Goal: Transaction & Acquisition: Purchase product/service

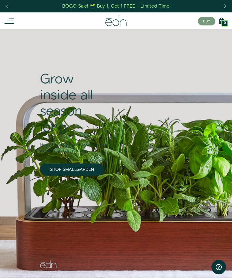
click at [81, 169] on link "SHOP SMALLGARDEN" at bounding box center [72, 169] width 64 height 12
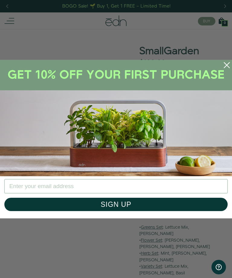
click at [226, 66] on icon "Close dialog" at bounding box center [227, 64] width 5 height 5
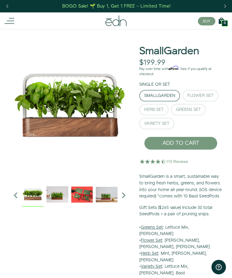
scroll to position [0, 1]
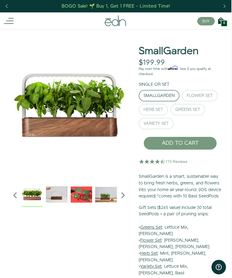
click at [53, 196] on img "2 / 6" at bounding box center [57, 194] width 22 height 22
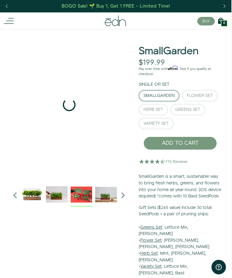
click at [78, 191] on img "3 / 6" at bounding box center [82, 194] width 22 height 22
click at [105, 193] on img "4 / 6" at bounding box center [106, 194] width 22 height 22
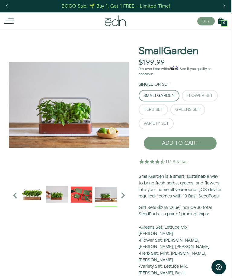
click at [121, 189] on icon "Next slide" at bounding box center [123, 195] width 12 height 12
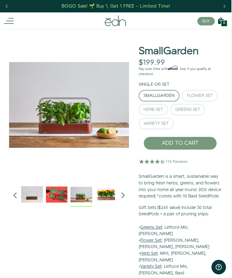
click at [101, 191] on img "5 / 6" at bounding box center [106, 194] width 22 height 22
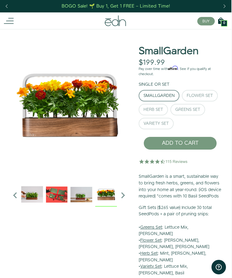
click at [126, 199] on icon "Next slide" at bounding box center [123, 195] width 12 height 12
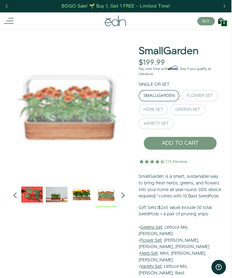
click at [108, 195] on img "6 / 6" at bounding box center [106, 194] width 22 height 22
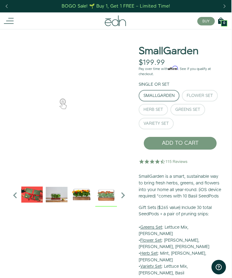
click at [121, 195] on icon "Next slide" at bounding box center [123, 195] width 12 height 12
